Goal: Register for event/course

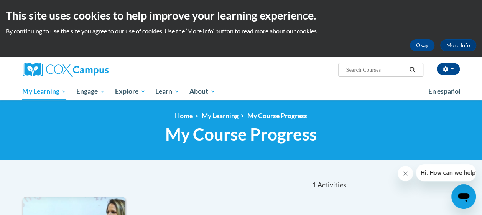
click at [393, 68] on input "Search..." at bounding box center [375, 69] width 61 height 9
type input "monitoring"
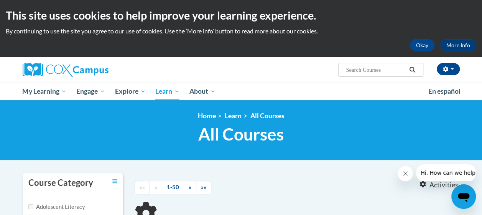
type input "monitoring"
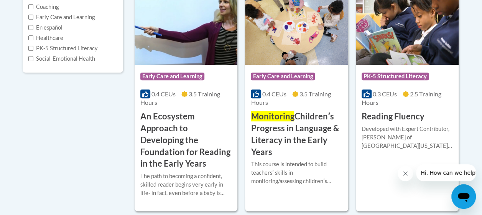
scroll to position [211, 0]
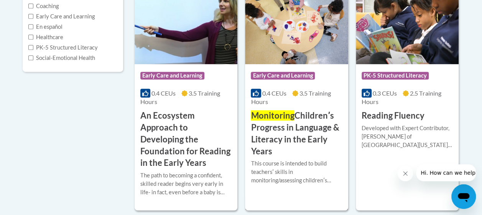
click at [289, 112] on span "Monitoring" at bounding box center [272, 115] width 43 height 10
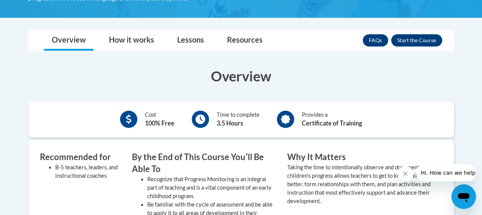
scroll to position [214, 0]
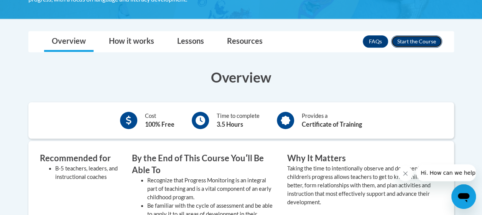
click at [413, 38] on button "Enroll" at bounding box center [416, 41] width 51 height 12
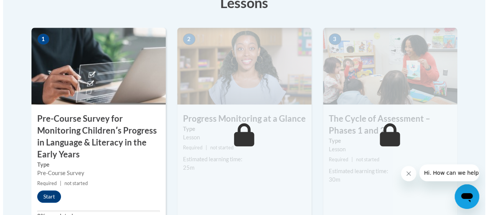
scroll to position [261, 0]
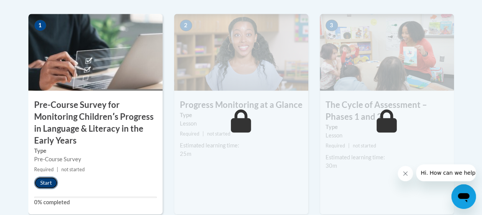
click at [49, 182] on button "Start" at bounding box center [46, 182] width 24 height 12
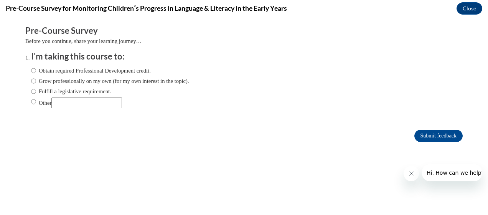
scroll to position [0, 0]
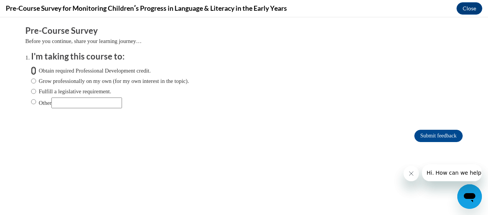
click at [31, 72] on input "Obtain required Professional Development credit." at bounding box center [33, 70] width 5 height 8
radio input "true"
click at [442, 134] on input "Submit feedback" at bounding box center [438, 136] width 48 height 12
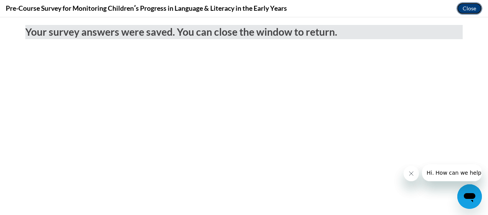
click at [470, 9] on button "Close" at bounding box center [469, 8] width 26 height 12
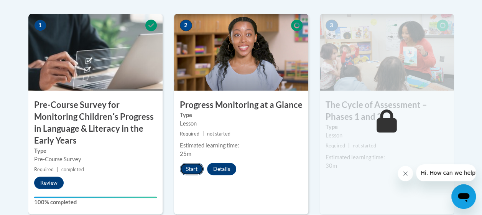
click at [190, 167] on button "Start" at bounding box center [192, 169] width 24 height 12
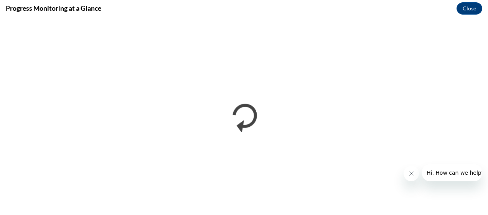
click at [407, 175] on icon "Close message from company" at bounding box center [410, 173] width 6 height 6
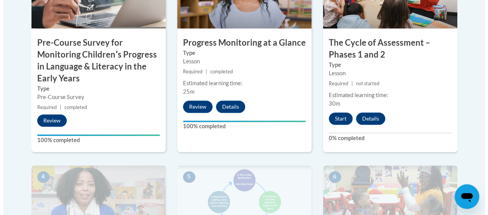
scroll to position [334, 0]
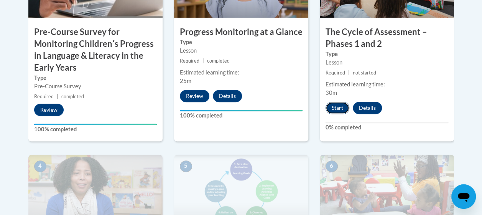
click at [336, 107] on button "Start" at bounding box center [337, 108] width 24 height 12
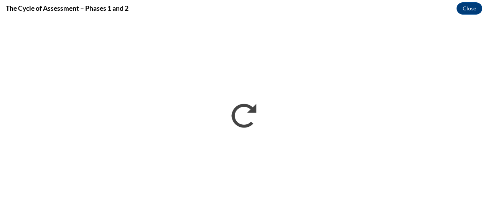
scroll to position [0, 0]
